Goal: Transaction & Acquisition: Obtain resource

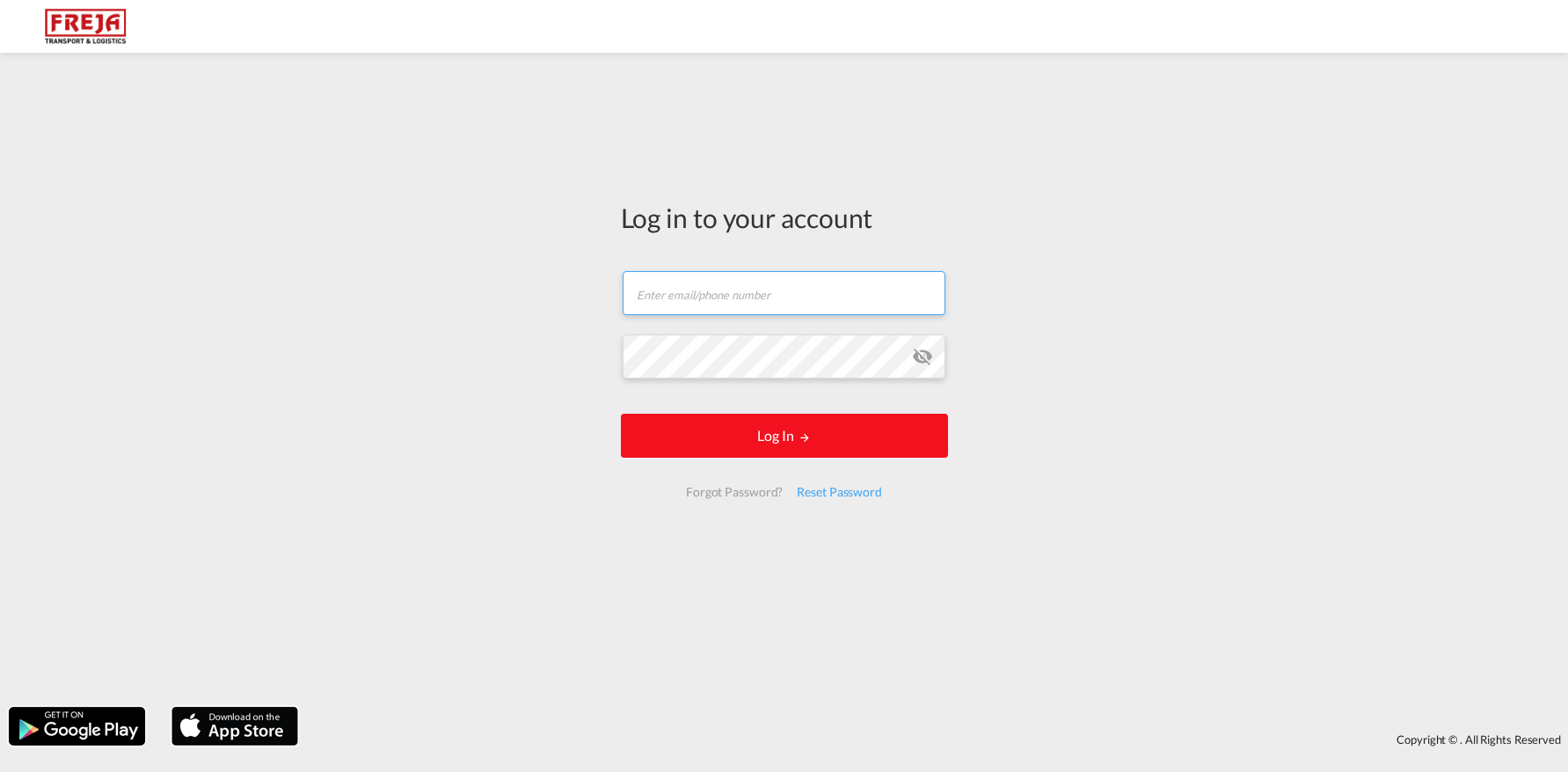
type input "[EMAIL_ADDRESS][DOMAIN_NAME]"
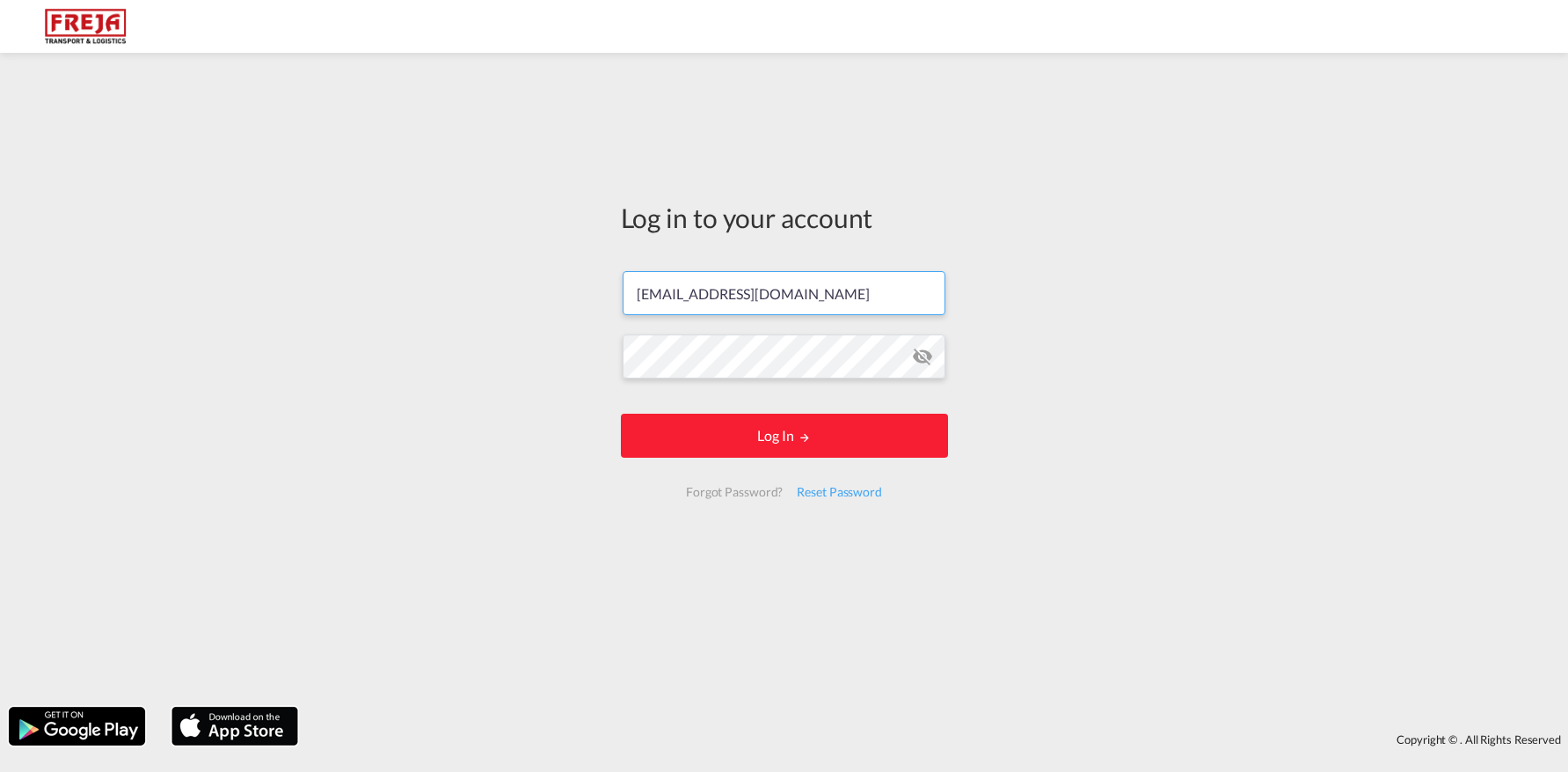
click at [732, 470] on form "[EMAIL_ADDRESS][DOMAIN_NAME] Email field is required Password field is required…" at bounding box center [784, 383] width 327 height 261
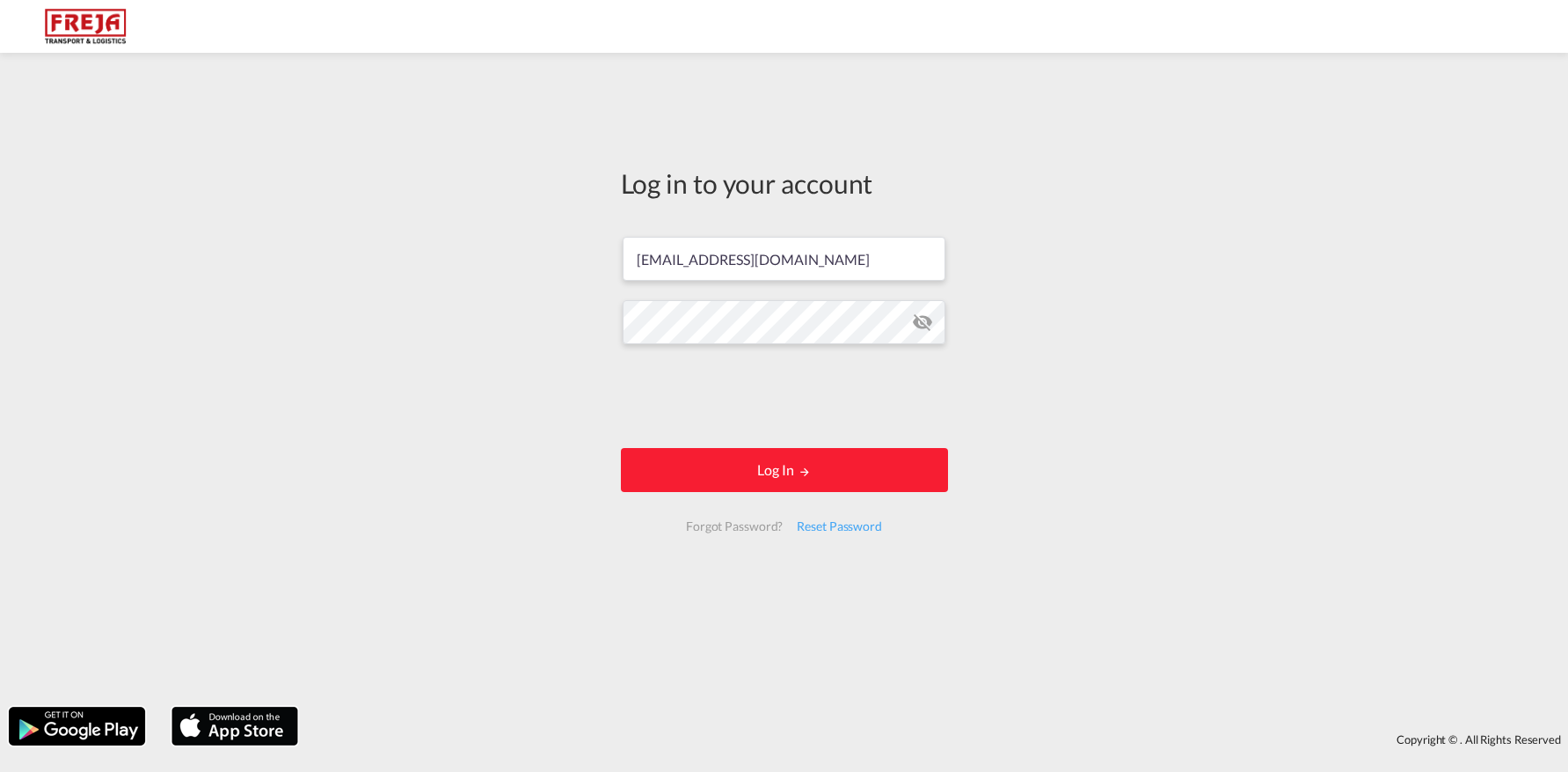
click at [731, 434] on div at bounding box center [784, 398] width 267 height 73
click at [732, 455] on button "Log In" at bounding box center [784, 469] width 327 height 44
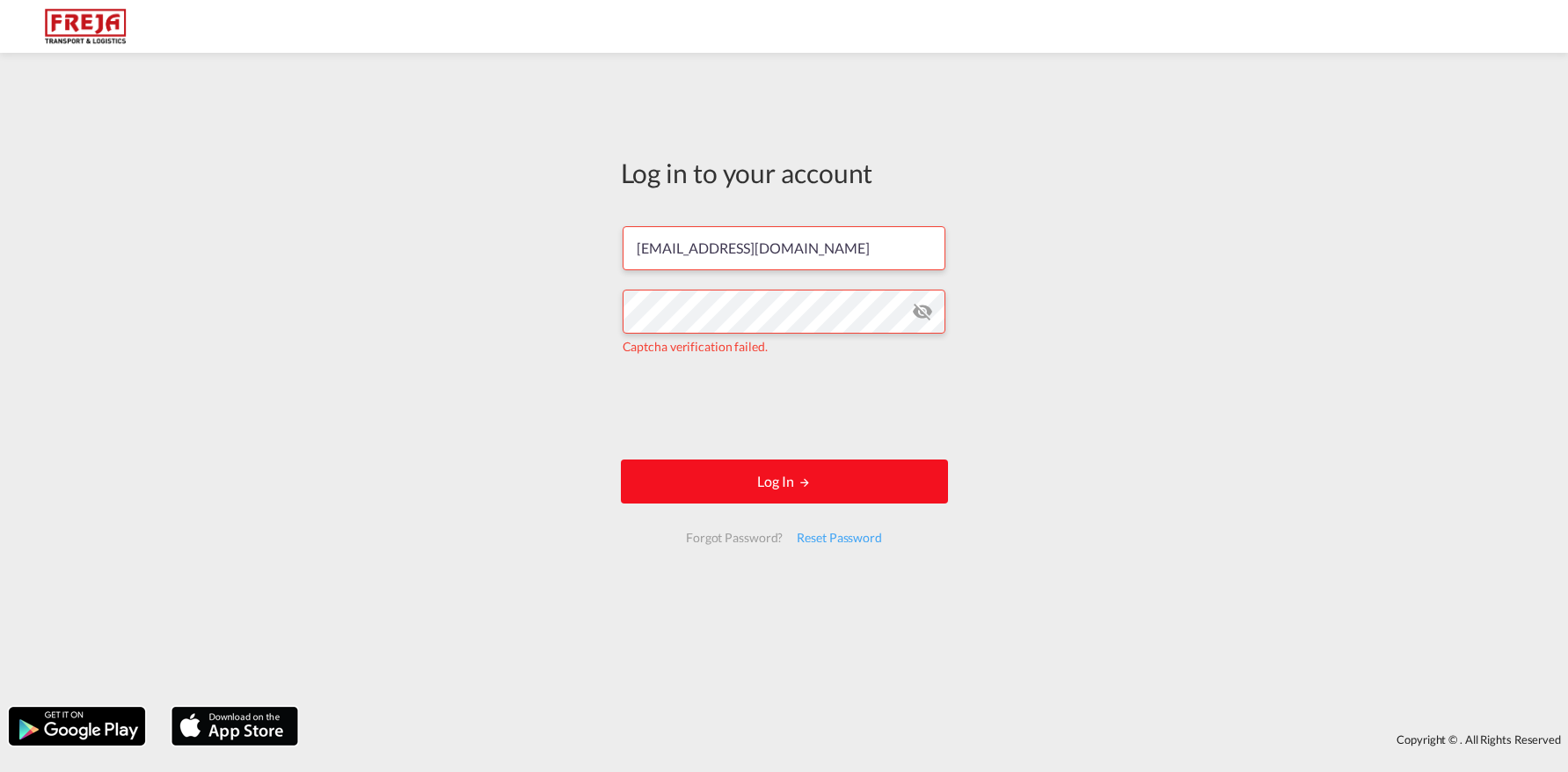
click at [723, 464] on button "Log In" at bounding box center [784, 481] width 327 height 44
click at [783, 457] on form "[EMAIL_ADDRESS][DOMAIN_NAME] Captcha verification failed. Log In Forgot Passwor…" at bounding box center [784, 384] width 327 height 351
click at [784, 477] on button "Log In" at bounding box center [784, 481] width 327 height 44
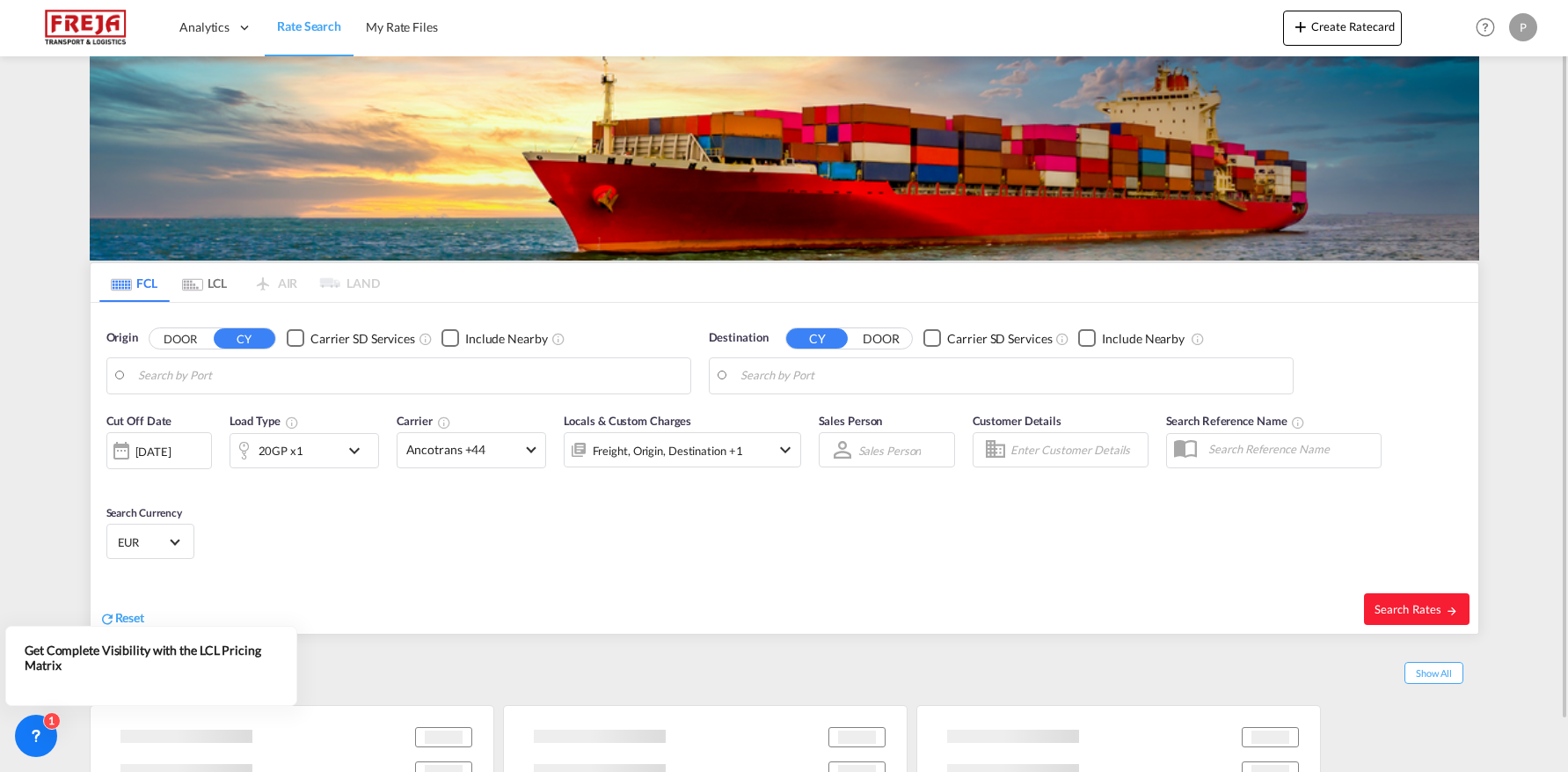
type input "[GEOGRAPHIC_DATA], [GEOGRAPHIC_DATA]"
type input "[GEOGRAPHIC_DATA] ([GEOGRAPHIC_DATA]), DKCPH"
click at [284, 366] on input "[GEOGRAPHIC_DATA], [GEOGRAPHIC_DATA]" at bounding box center [409, 376] width 543 height 26
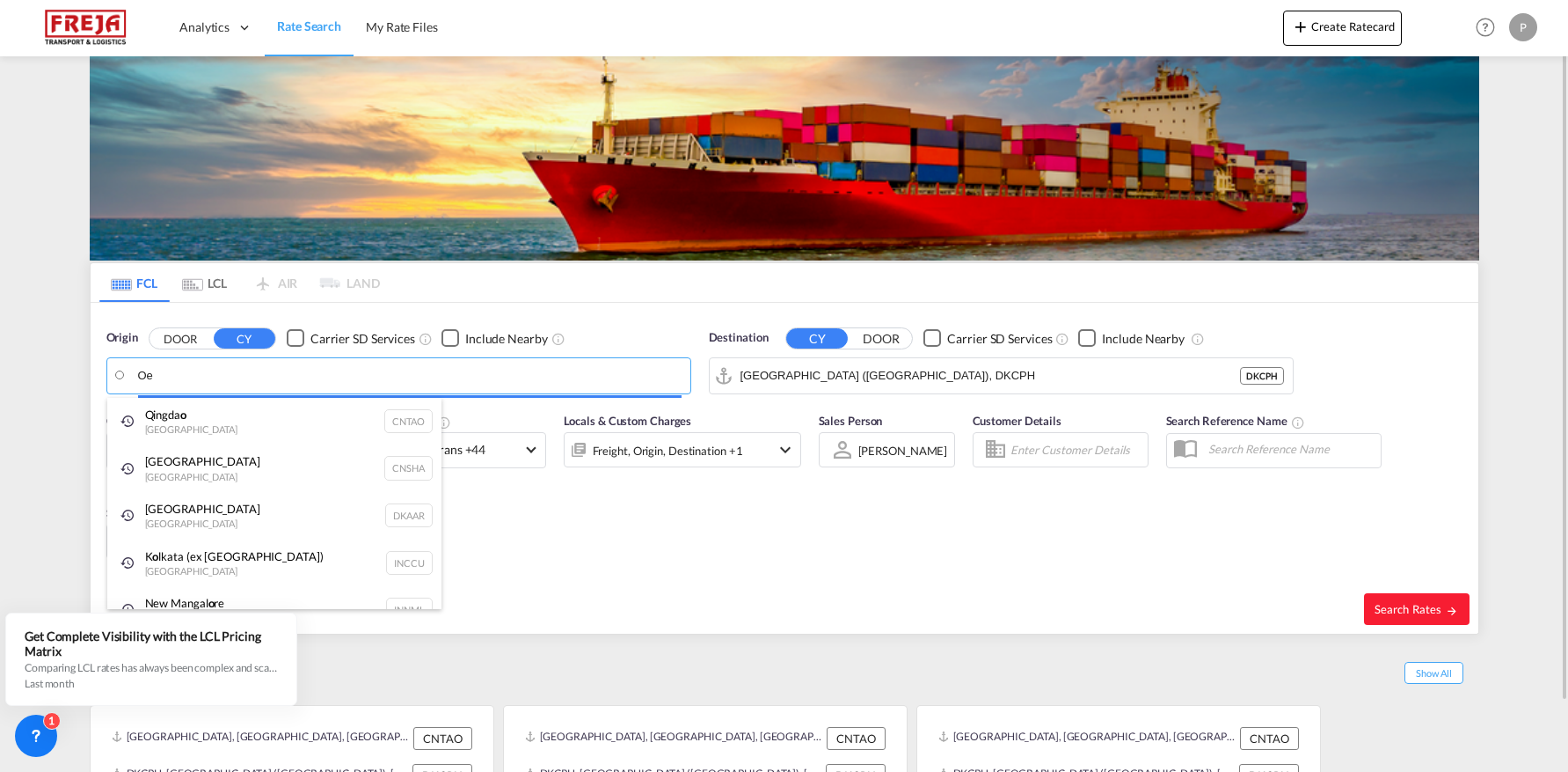
type input "O"
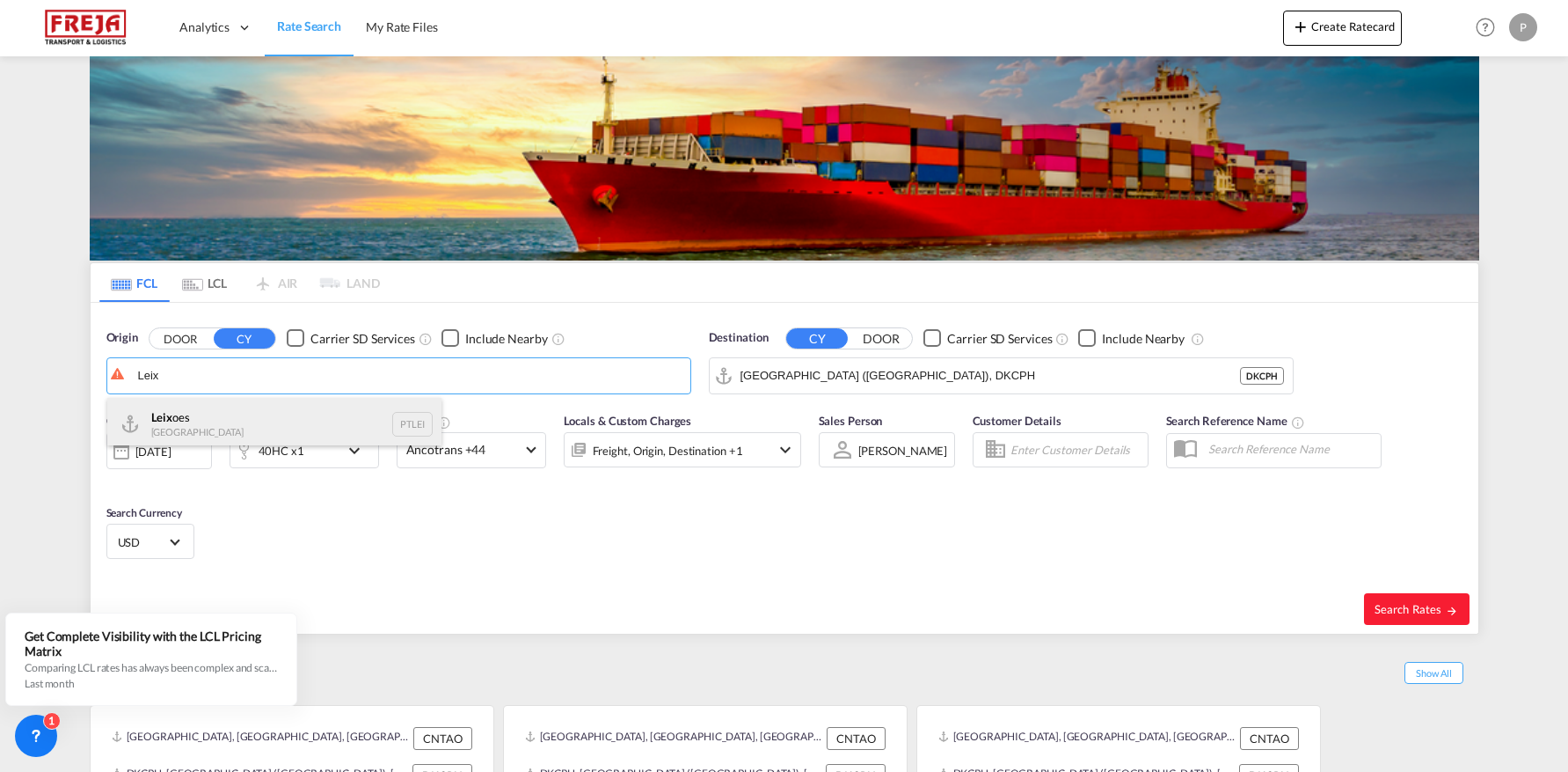
click at [245, 427] on div "Leix oes Portugal PTLEI" at bounding box center [274, 423] width 334 height 52
type input "Leixoes, PTLEI"
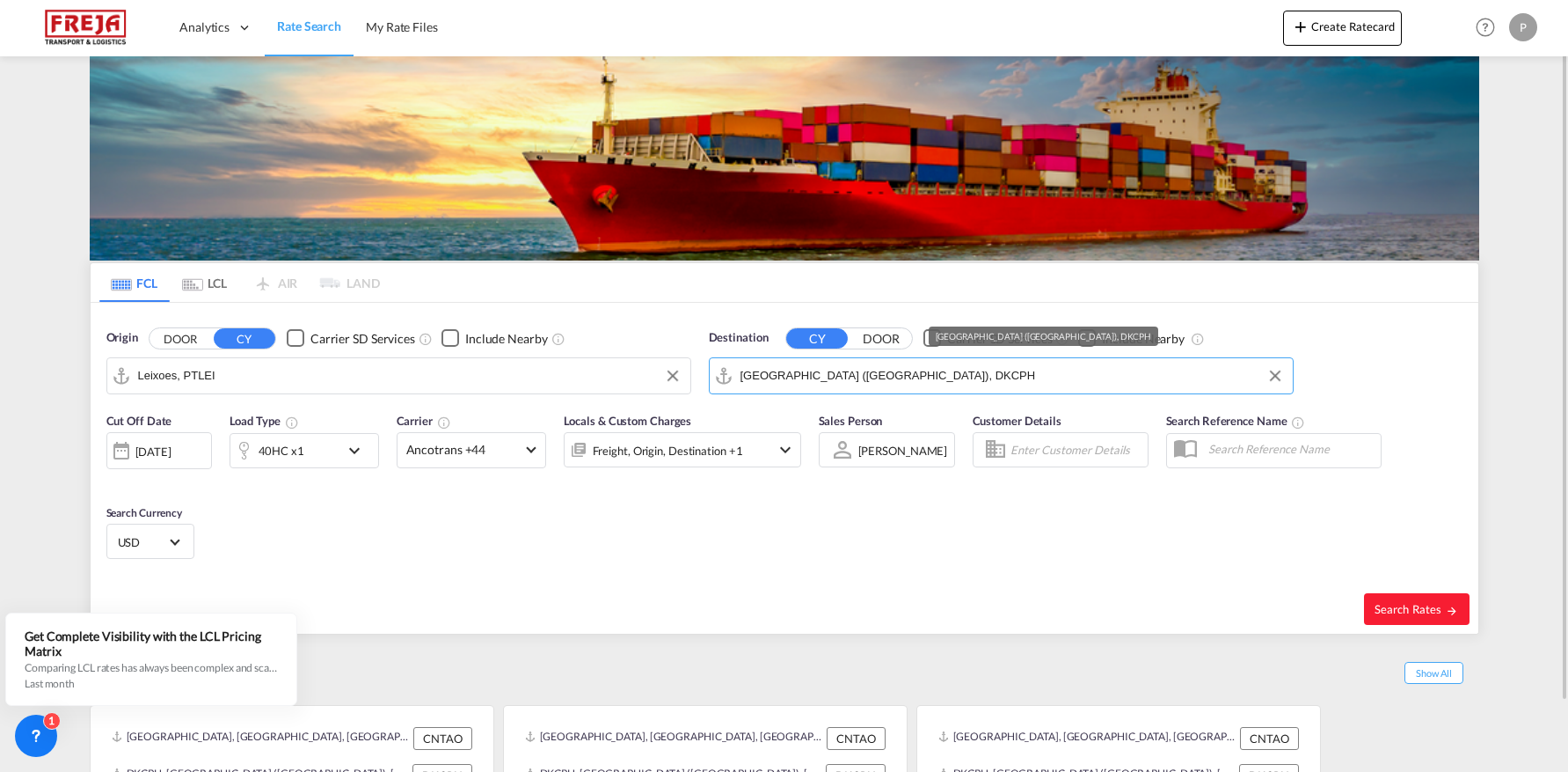
click at [993, 380] on input "[GEOGRAPHIC_DATA] ([GEOGRAPHIC_DATA]), DKCPH" at bounding box center [1013, 376] width 543 height 26
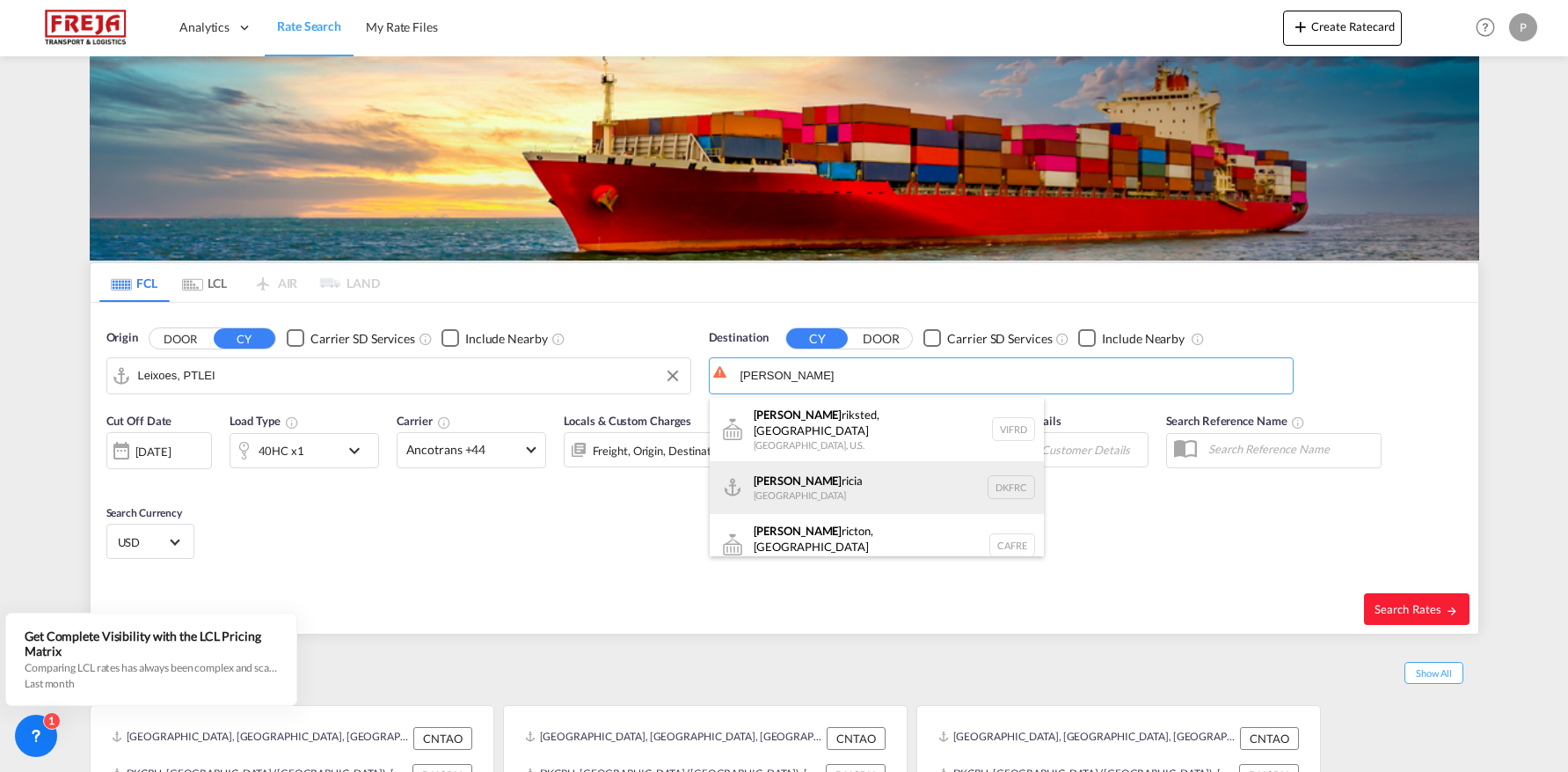
click at [881, 471] on div "[PERSON_NAME] [GEOGRAPHIC_DATA] DKFRC" at bounding box center [877, 487] width 334 height 52
type input "[GEOGRAPHIC_DATA], DKFRC"
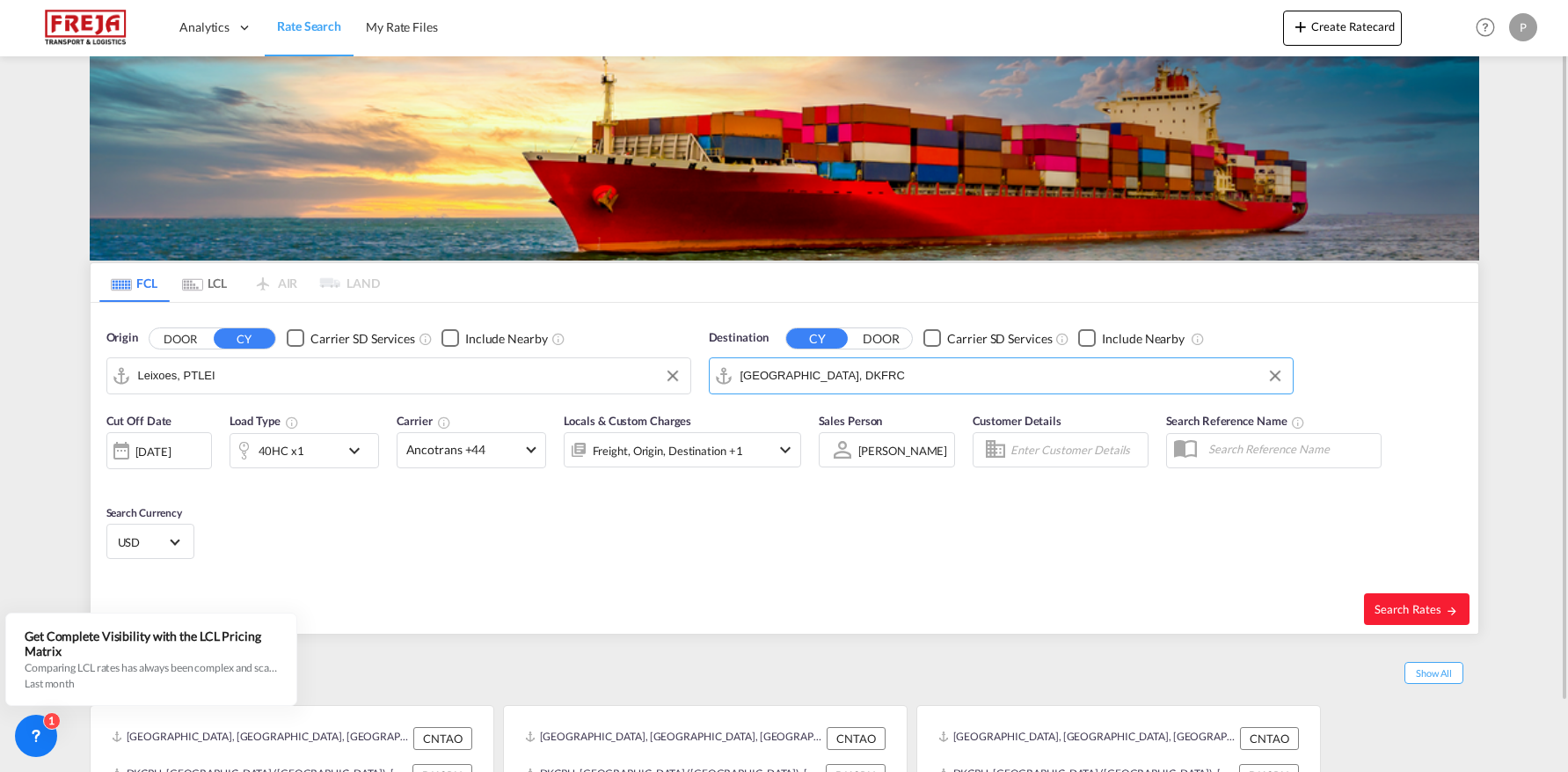
click at [352, 454] on md-icon "icon-chevron-down" at bounding box center [359, 451] width 30 height 22
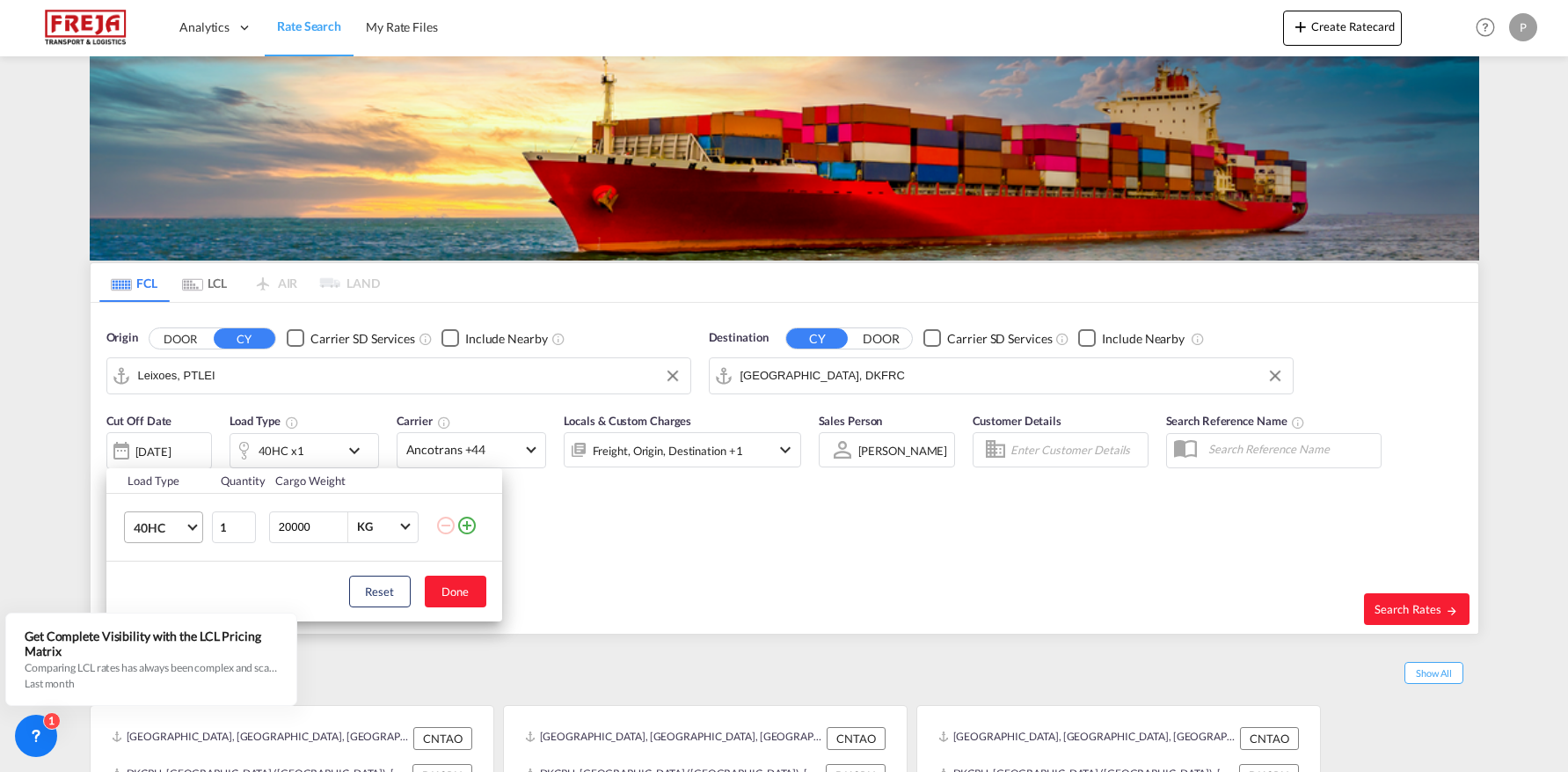
click at [187, 533] on md-select-value "40HC" at bounding box center [167, 527] width 70 height 30
click at [177, 435] on md-option "20GP" at bounding box center [179, 442] width 120 height 42
click at [460, 593] on button "Done" at bounding box center [456, 591] width 62 height 32
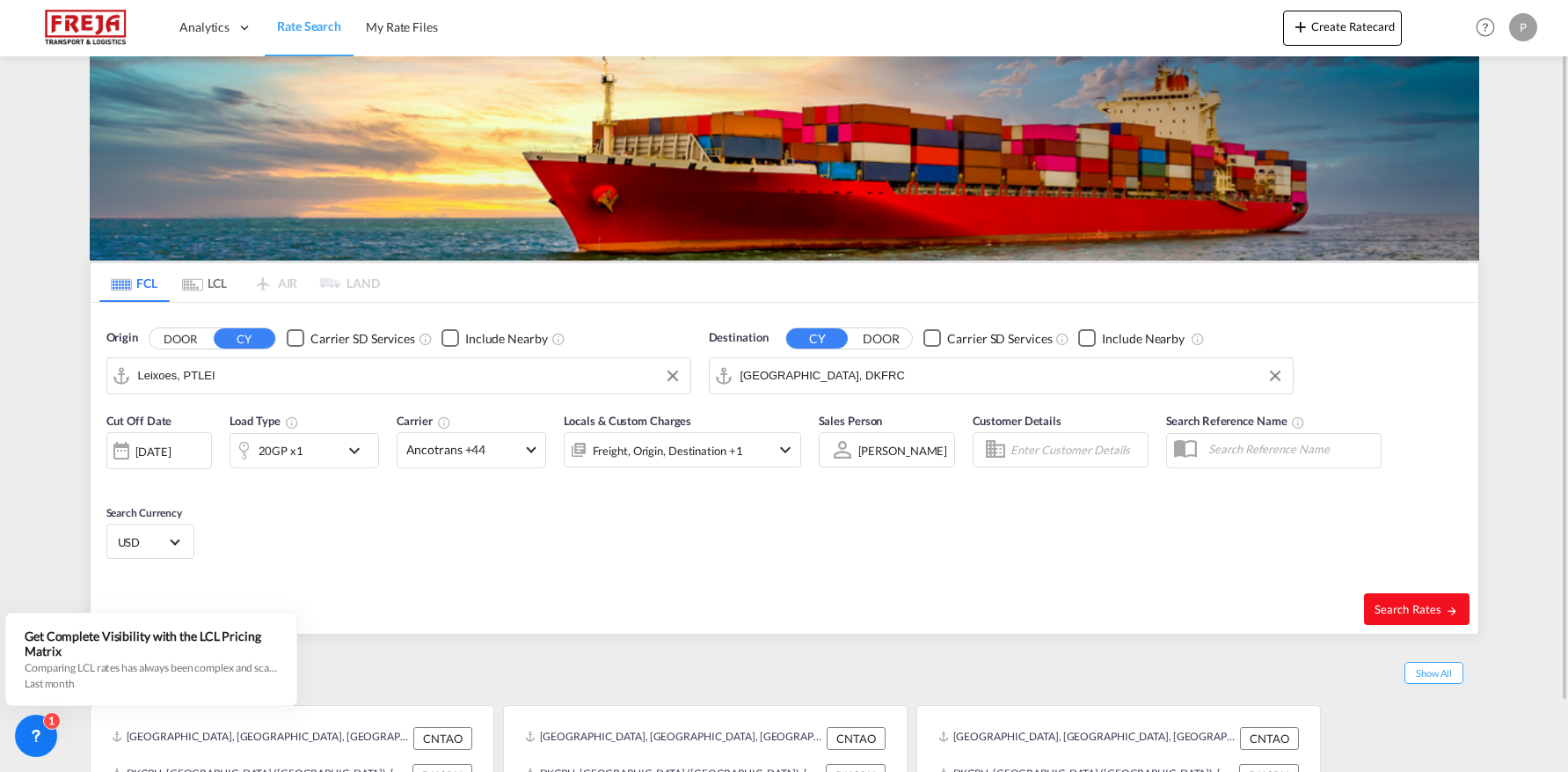
click at [1389, 616] on button "Search Rates" at bounding box center [1417, 609] width 106 height 32
type input "PTLEI to DKFRC / [DATE]"
